Goal: Check status: Check status

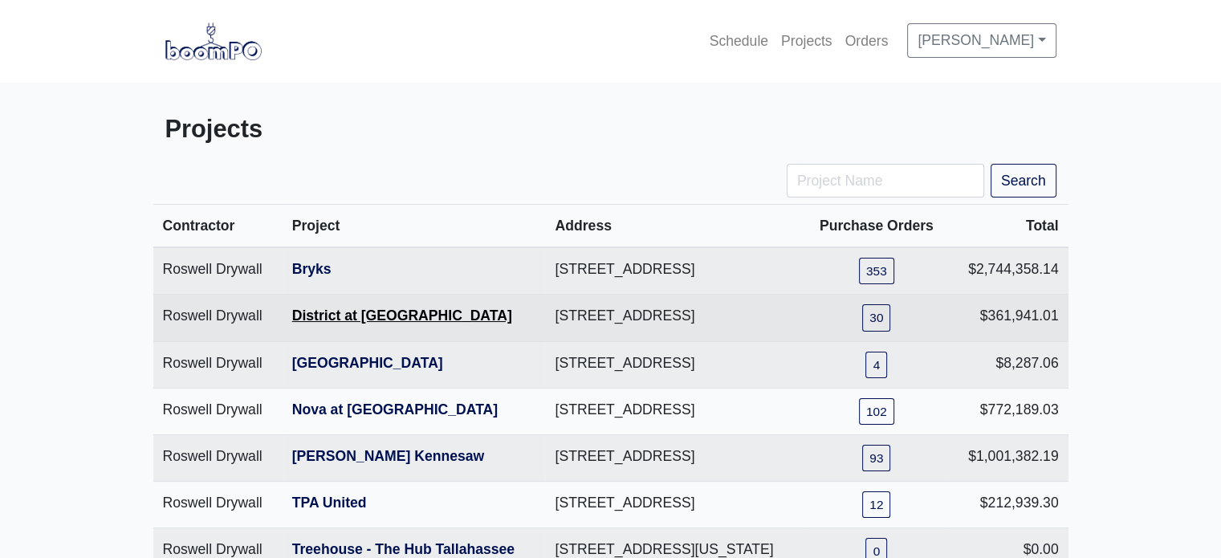
click at [335, 324] on link "District at [GEOGRAPHIC_DATA]" at bounding box center [402, 316] width 220 height 16
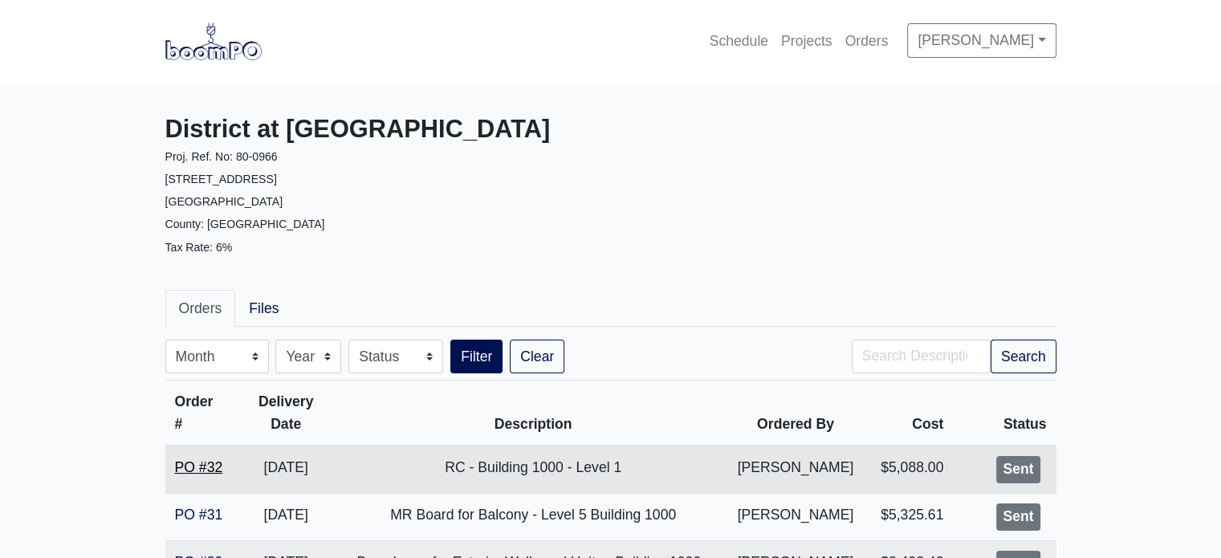
click at [204, 468] on link "PO #32" at bounding box center [199, 467] width 48 height 16
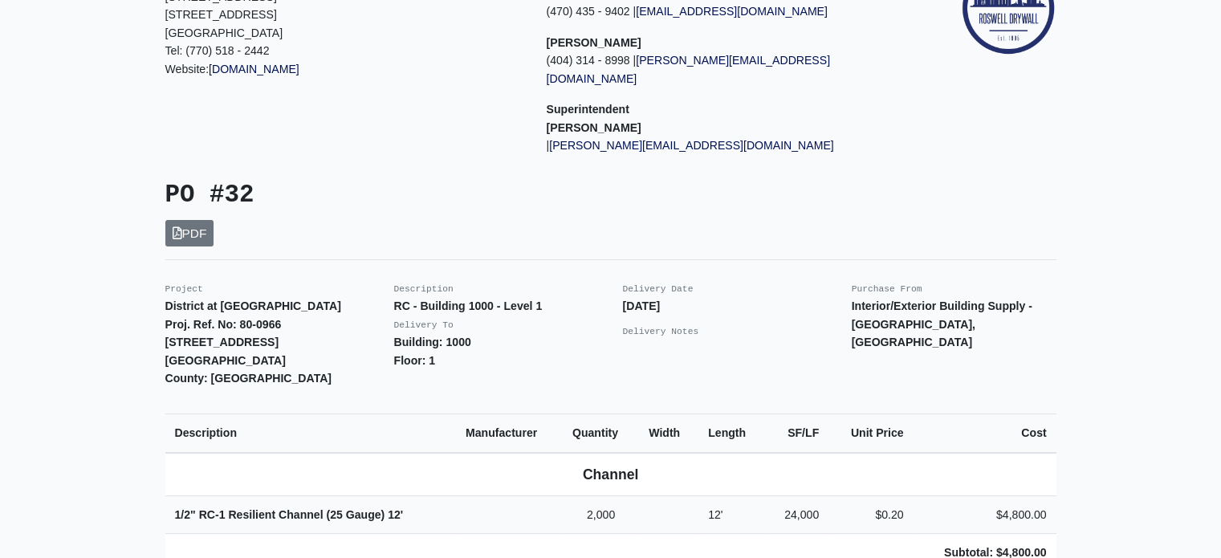
scroll to position [165, 0]
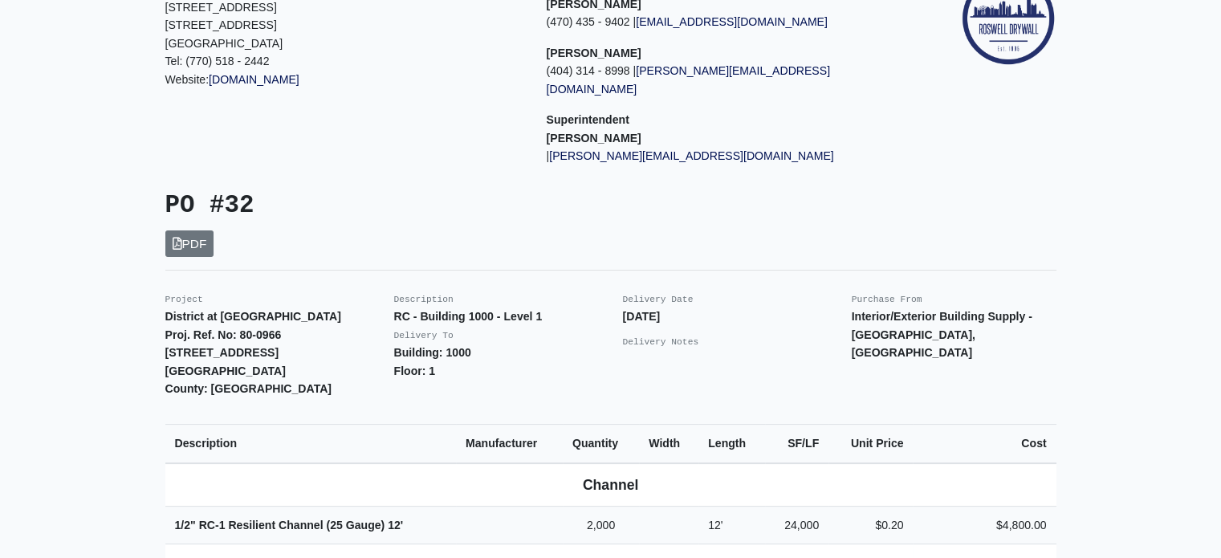
click at [600, 40] on div "Project Contacts Carlos Beltran (470) 435 - 9402 | carlosb@roswelldrywall.com J…" at bounding box center [725, 74] width 381 height 208
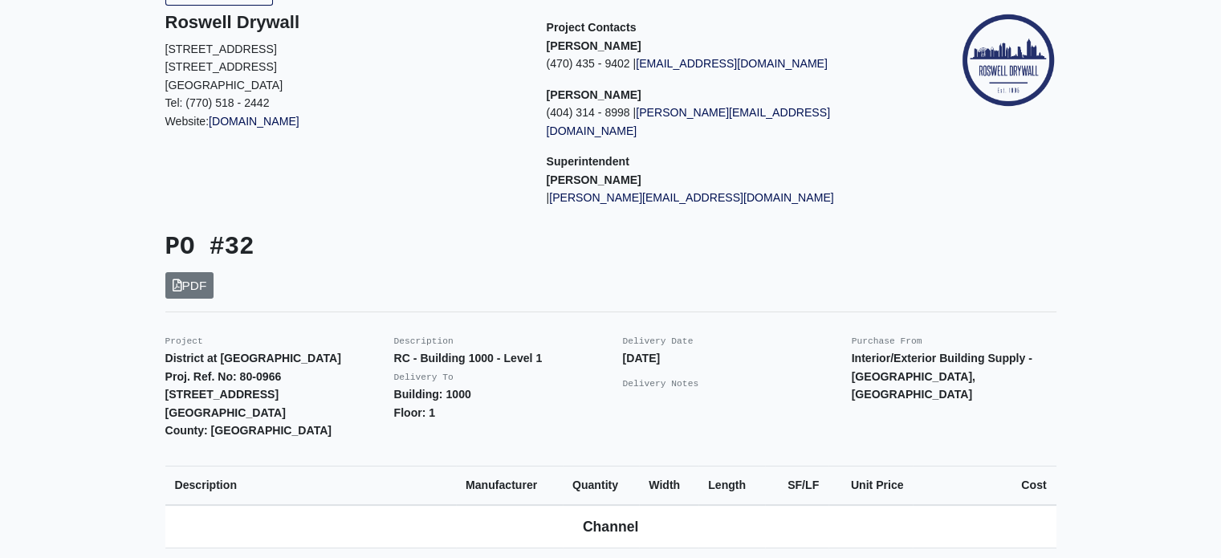
scroll to position [0, 0]
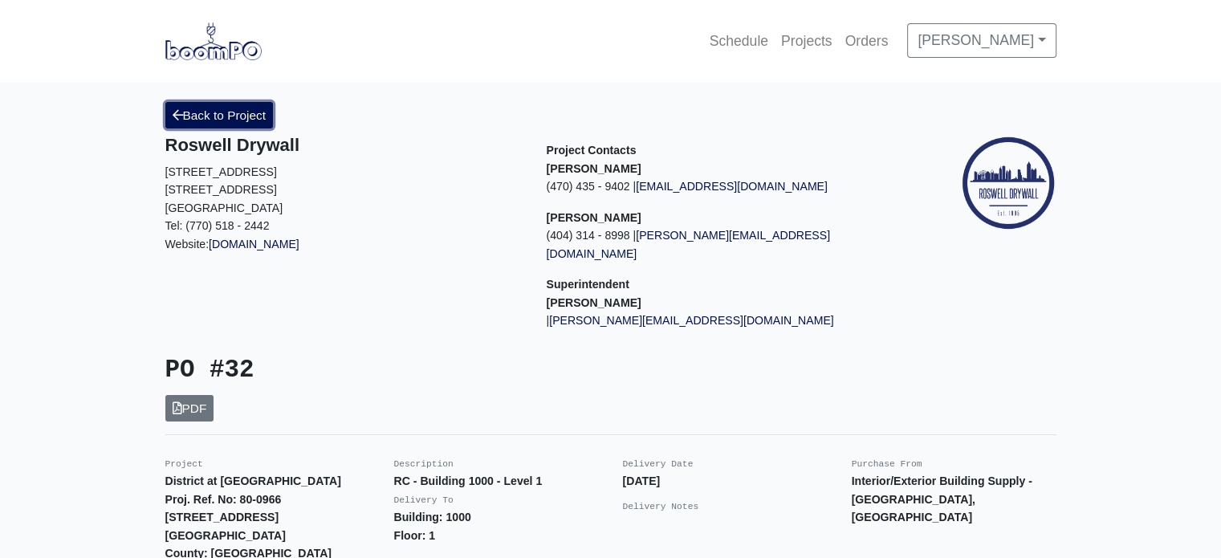
click at [251, 116] on link "Back to Project" at bounding box center [219, 115] width 108 height 26
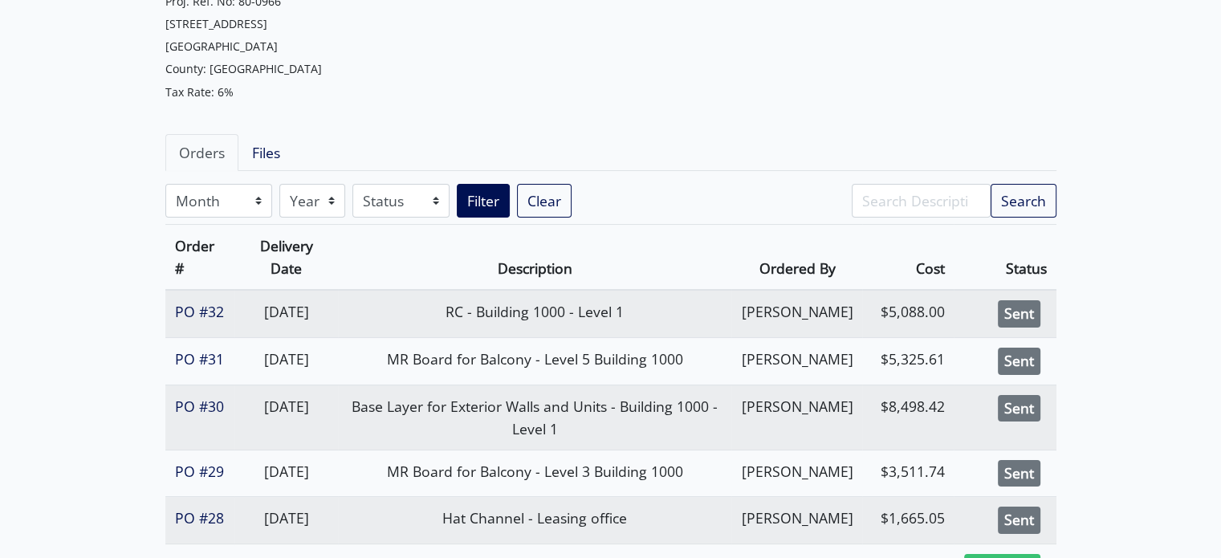
scroll to position [10, 0]
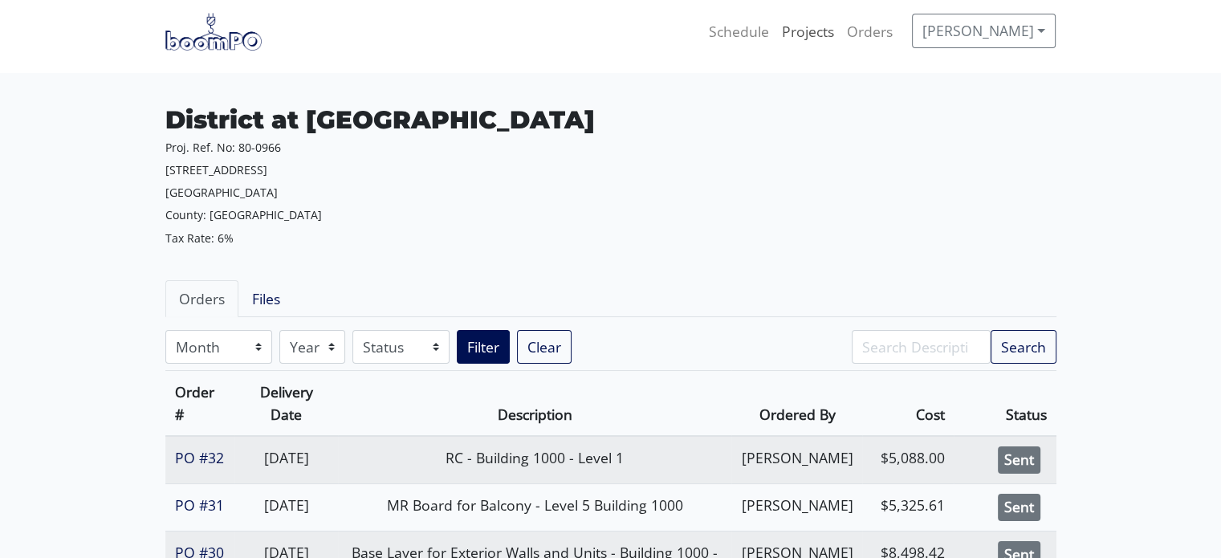
click at [841, 37] on link "Projects" at bounding box center [808, 31] width 65 height 35
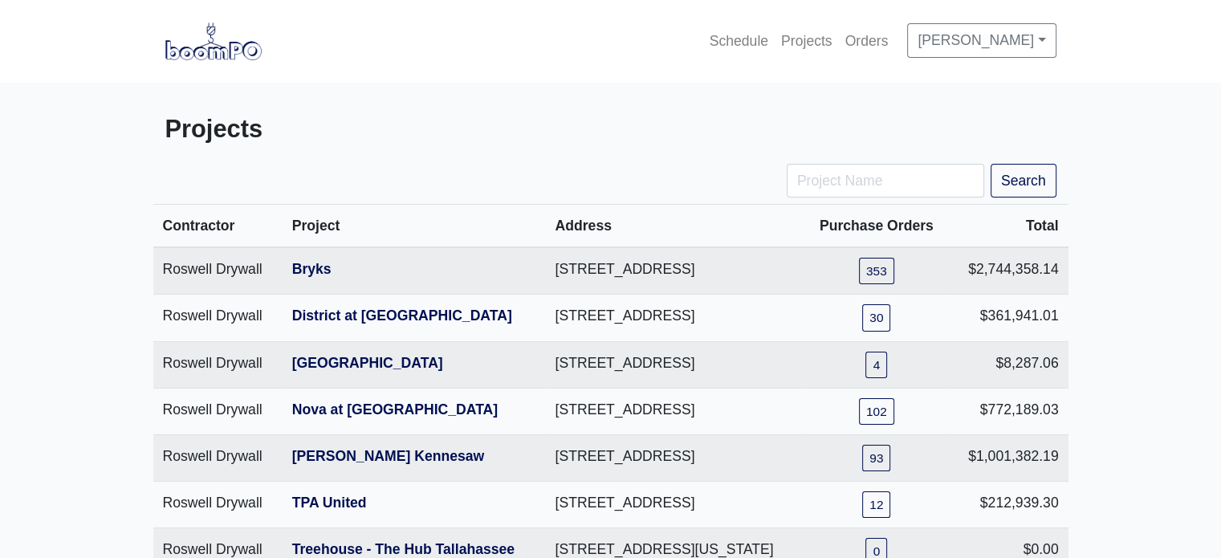
scroll to position [334, 0]
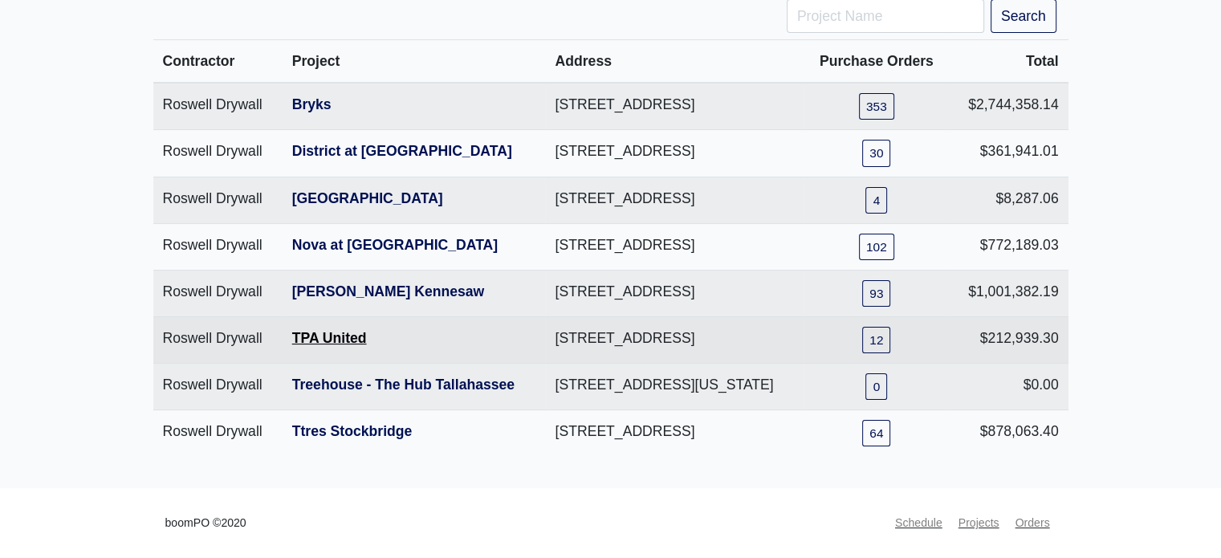
click at [331, 330] on link "TPA United" at bounding box center [329, 338] width 75 height 16
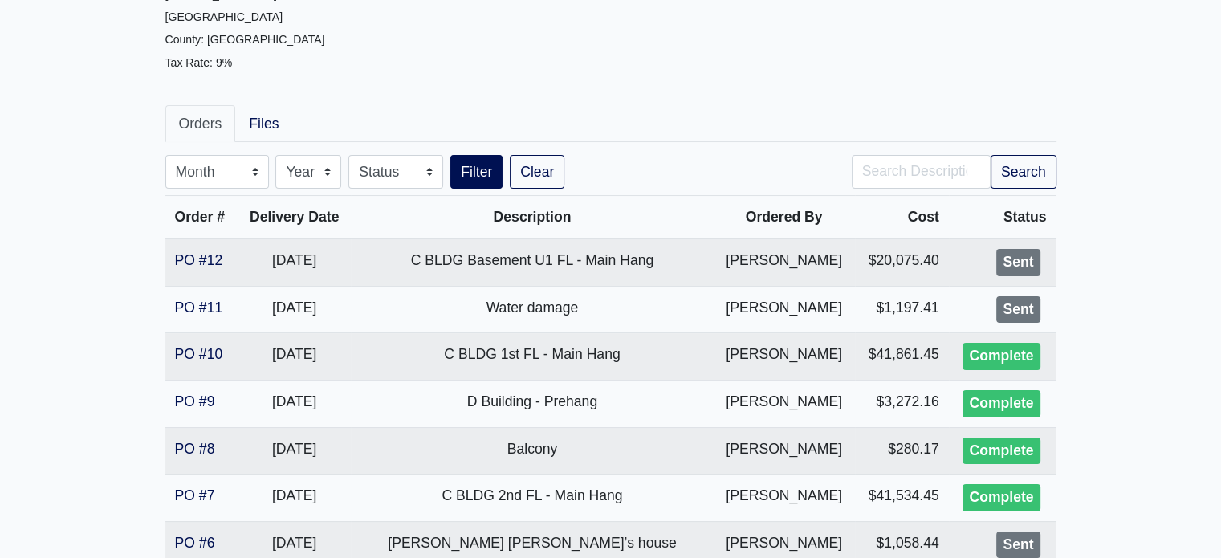
scroll to position [247, 0]
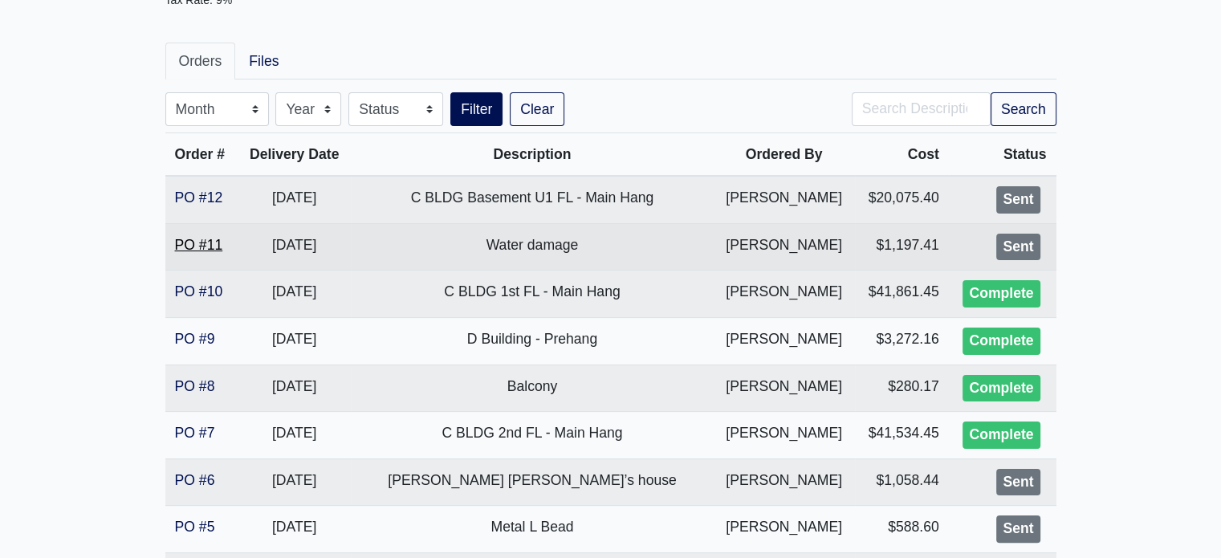
click at [206, 243] on link "PO #11" at bounding box center [199, 245] width 48 height 16
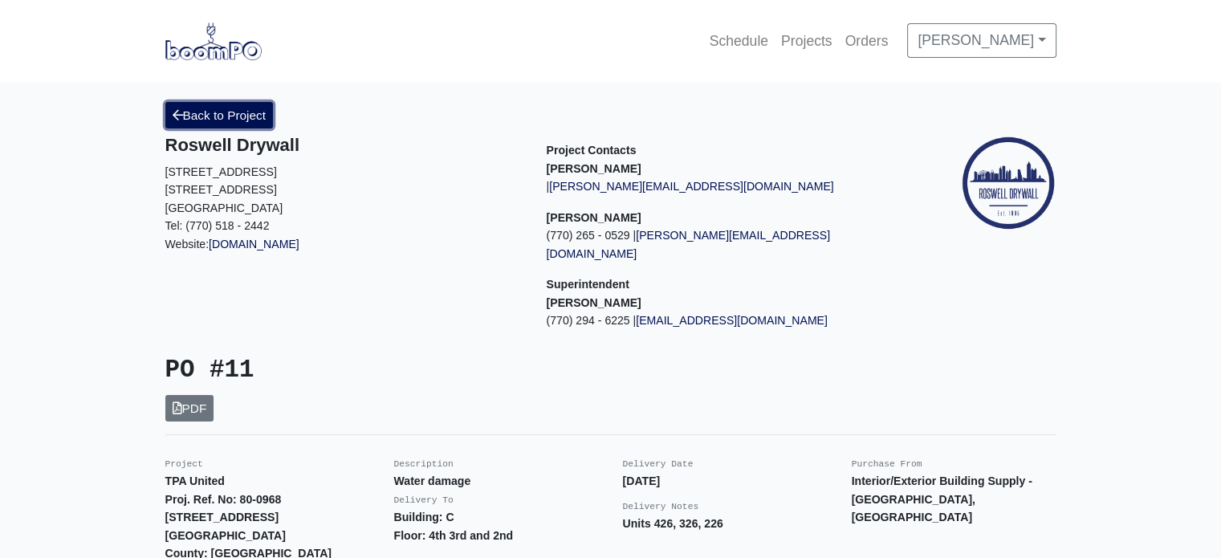
click at [231, 120] on link "Back to Project" at bounding box center [219, 115] width 108 height 26
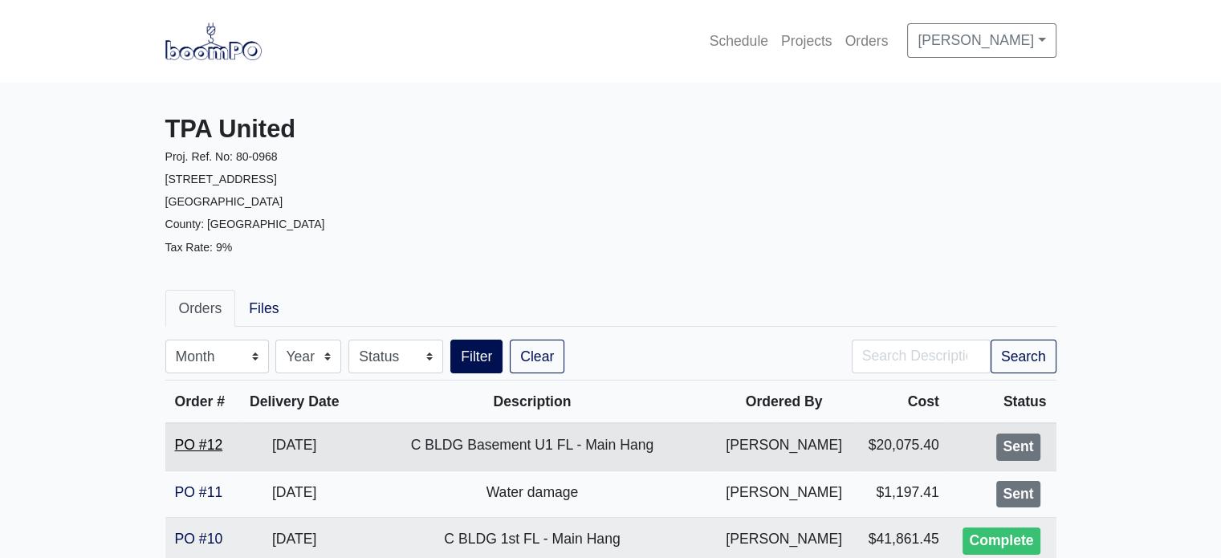
click at [206, 447] on link "PO #12" at bounding box center [199, 445] width 48 height 16
